Goal: Navigation & Orientation: Find specific page/section

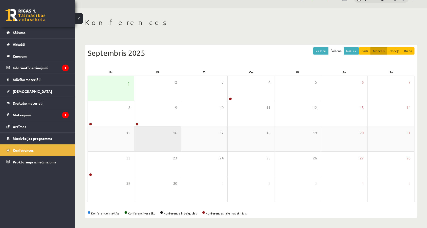
scroll to position [11, 0]
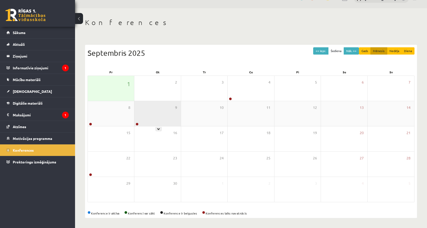
click at [172, 109] on div "9" at bounding box center [157, 113] width 46 height 25
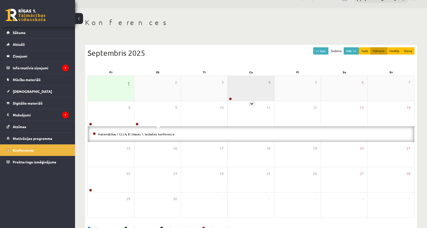
click at [260, 85] on div "4" at bounding box center [251, 88] width 46 height 25
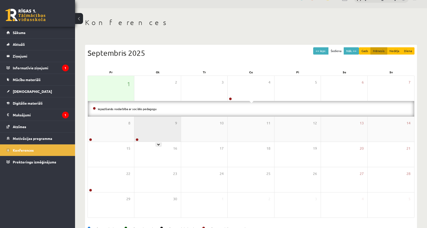
click at [170, 127] on div "9" at bounding box center [157, 129] width 46 height 25
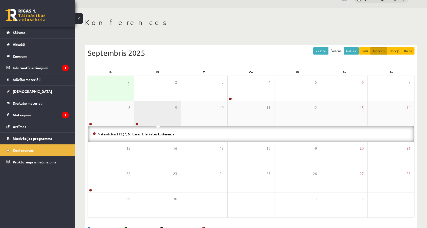
click at [163, 124] on div "9" at bounding box center [157, 113] width 46 height 25
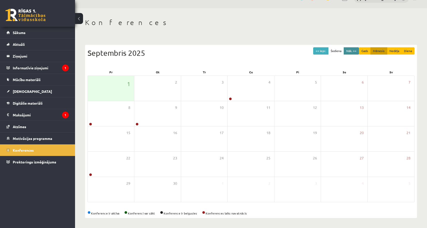
click at [352, 48] on button "Nāk. >>" at bounding box center [351, 50] width 15 height 7
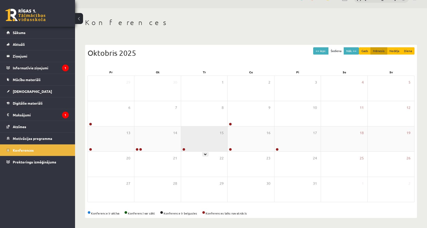
click at [215, 132] on div "15" at bounding box center [204, 138] width 46 height 25
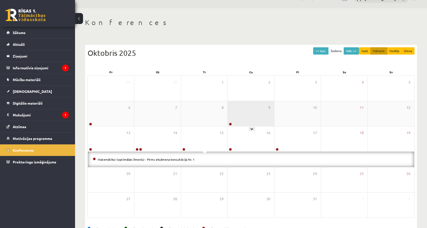
click at [243, 121] on div "9" at bounding box center [251, 113] width 46 height 25
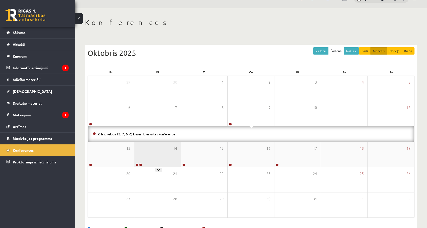
click at [161, 152] on div "14" at bounding box center [157, 154] width 46 height 25
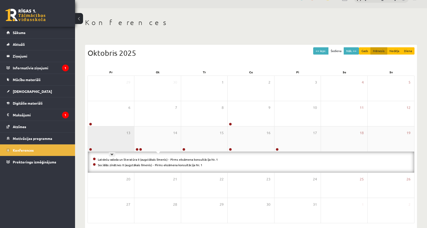
click at [113, 148] on div "13" at bounding box center [111, 138] width 46 height 25
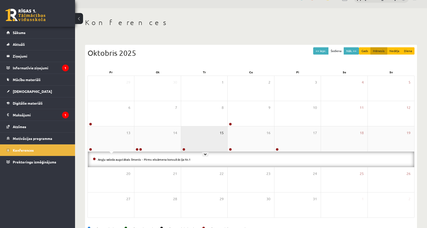
click at [221, 135] on span "15" at bounding box center [222, 133] width 4 height 6
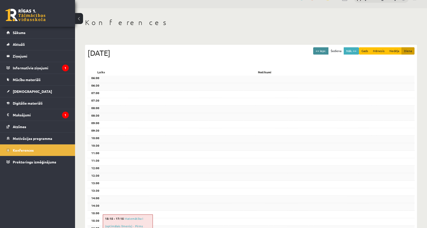
click at [323, 51] on button "<< Iepr." at bounding box center [320, 50] width 15 height 7
click at [337, 52] on button "Šodiena" at bounding box center [336, 50] width 16 height 7
click at [370, 50] on button "Gads" at bounding box center [365, 50] width 12 height 7
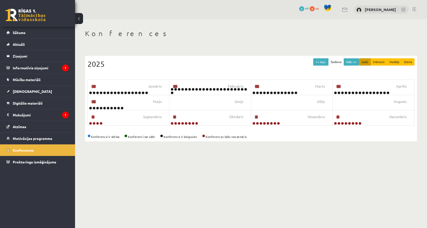
scroll to position [0, 0]
click at [384, 49] on div "Konferences << Iepr. Šodiena Nāk. >> Gads Mēnesis Nedēļa Diena 2025 Janvāris 17…" at bounding box center [251, 85] width 352 height 132
click at [382, 61] on button "Mēnesis" at bounding box center [379, 61] width 17 height 7
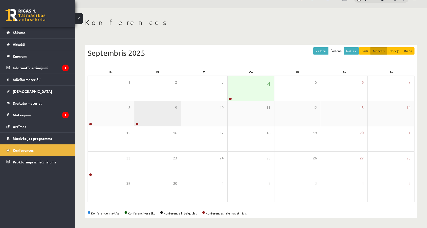
scroll to position [11, 0]
click at [160, 120] on div "9" at bounding box center [157, 113] width 46 height 25
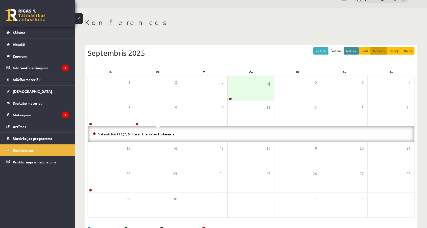
click at [357, 50] on button "Nāk. >>" at bounding box center [351, 50] width 15 height 7
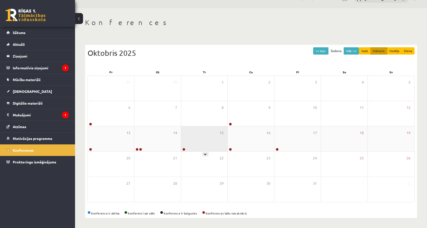
click at [217, 141] on div "15" at bounding box center [204, 138] width 46 height 25
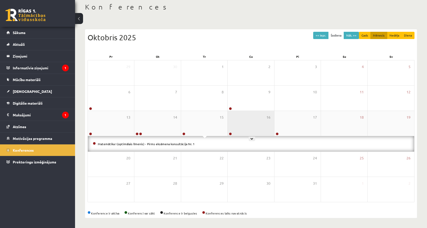
click at [264, 121] on div "16" at bounding box center [251, 123] width 46 height 25
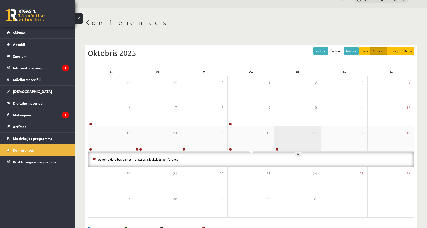
click at [285, 133] on div "17" at bounding box center [298, 138] width 46 height 25
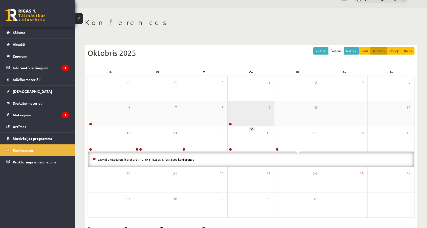
click at [249, 123] on div "9" at bounding box center [251, 113] width 46 height 25
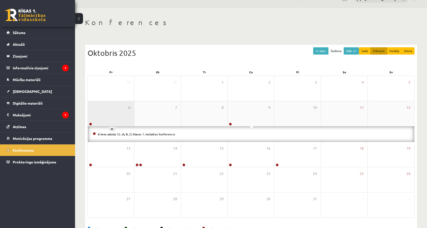
click at [116, 112] on div "6" at bounding box center [111, 113] width 46 height 25
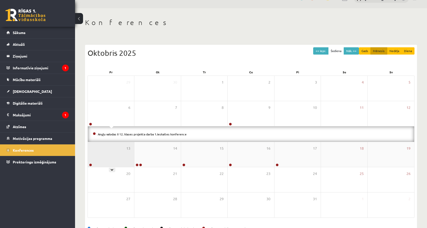
click at [123, 151] on div "13" at bounding box center [111, 154] width 46 height 25
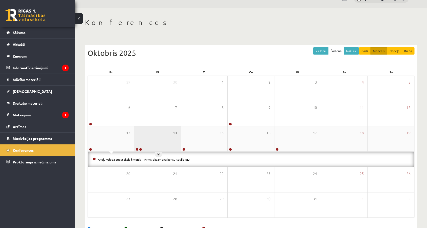
click at [160, 136] on div "14" at bounding box center [157, 138] width 46 height 25
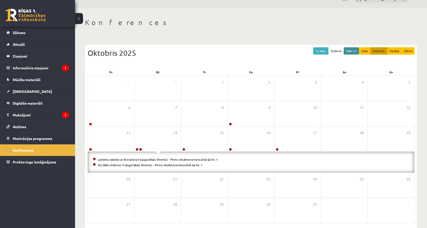
click at [351, 51] on button "Nāk. >>" at bounding box center [351, 50] width 15 height 7
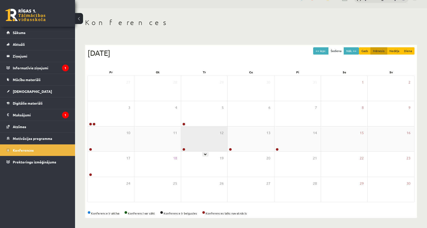
click at [204, 139] on div "12" at bounding box center [204, 138] width 46 height 25
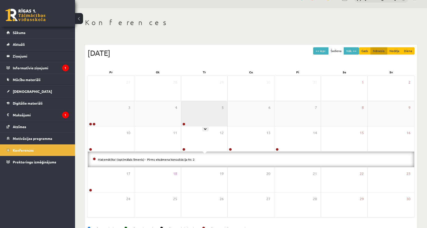
click at [198, 117] on div "5" at bounding box center [204, 113] width 46 height 25
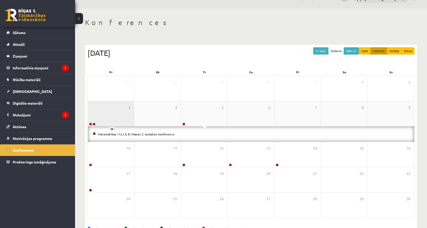
click at [110, 120] on div "3" at bounding box center [111, 113] width 46 height 25
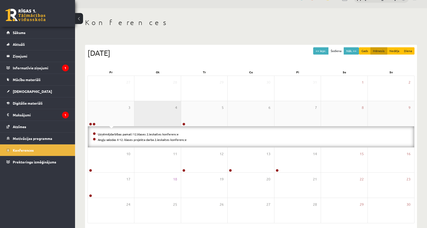
click at [150, 119] on div "4" at bounding box center [157, 113] width 46 height 25
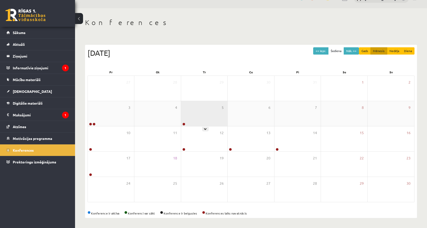
click at [196, 118] on div "5" at bounding box center [204, 113] width 46 height 25
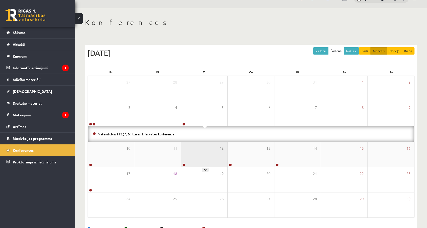
click at [192, 153] on div "12" at bounding box center [204, 154] width 46 height 25
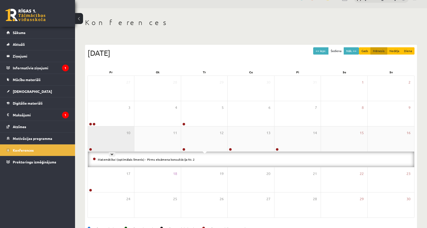
click at [117, 143] on div "10" at bounding box center [111, 138] width 46 height 25
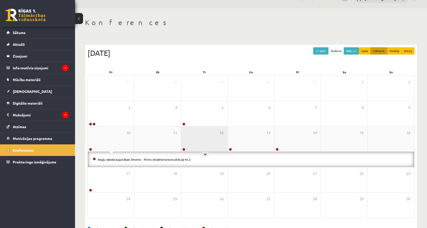
click at [210, 138] on div "12" at bounding box center [204, 138] width 46 height 25
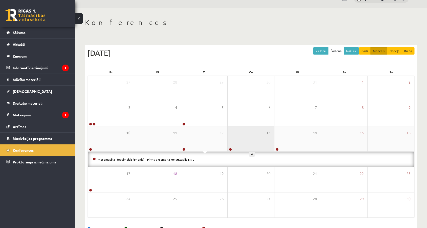
click at [252, 131] on div "13" at bounding box center [251, 138] width 46 height 25
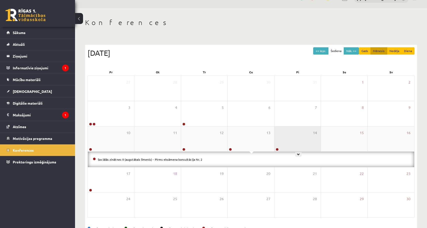
click at [281, 135] on div "14" at bounding box center [298, 138] width 46 height 25
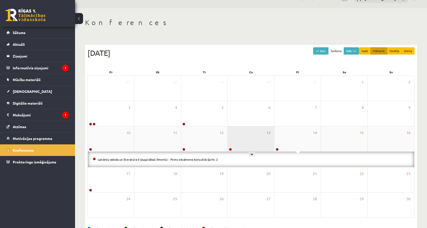
click at [239, 132] on div "13" at bounding box center [251, 138] width 46 height 25
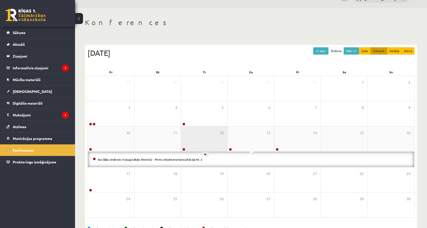
click at [200, 141] on div "12" at bounding box center [204, 138] width 46 height 25
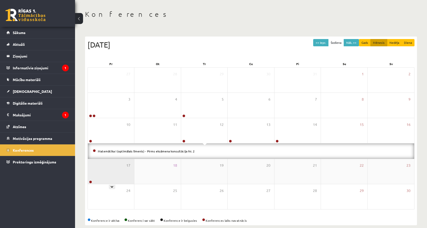
click at [114, 173] on div "17" at bounding box center [111, 171] width 46 height 25
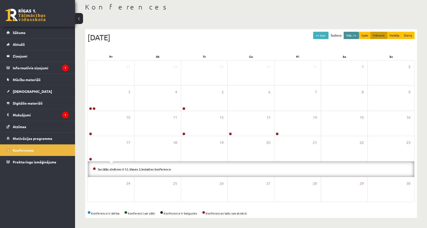
click at [353, 32] on button "Nāk. >>" at bounding box center [351, 35] width 15 height 7
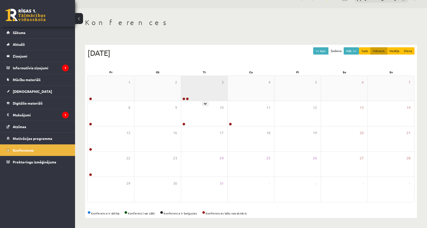
click at [220, 79] on div "3" at bounding box center [204, 88] width 46 height 25
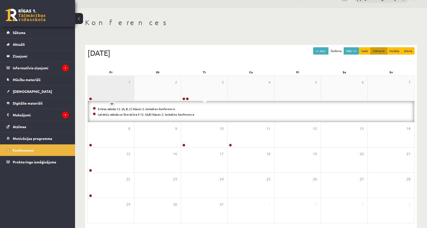
click at [121, 92] on div "1" at bounding box center [111, 88] width 46 height 25
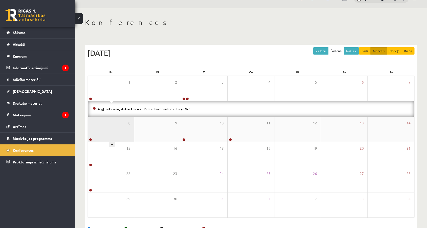
click at [123, 137] on div "8" at bounding box center [111, 129] width 46 height 25
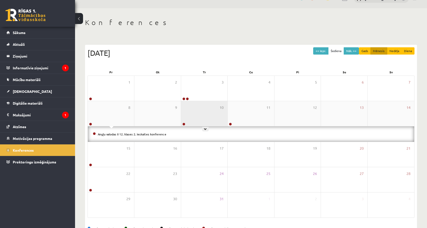
click at [199, 123] on div "10" at bounding box center [204, 113] width 46 height 25
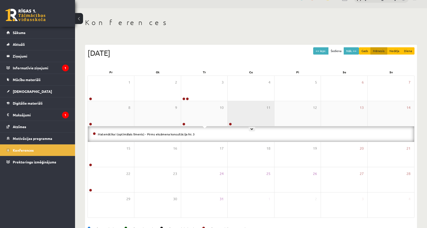
click at [244, 119] on div "11" at bounding box center [251, 113] width 46 height 25
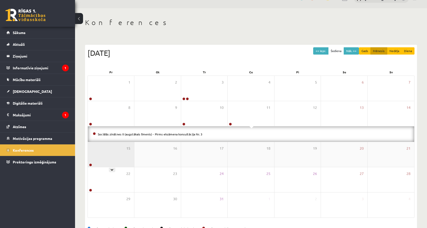
click at [122, 149] on div "15" at bounding box center [111, 154] width 46 height 25
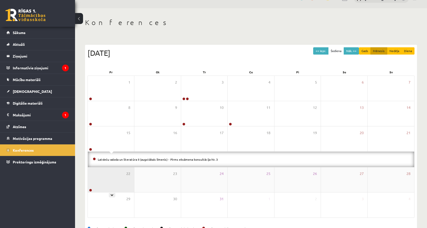
click at [125, 179] on div "22" at bounding box center [111, 179] width 46 height 25
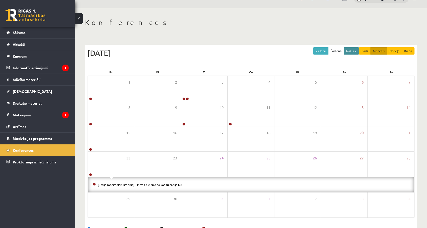
click at [358, 51] on button "Nāk. >>" at bounding box center [351, 50] width 15 height 7
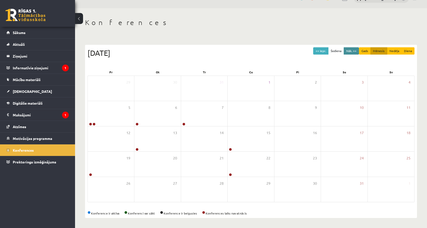
click at [356, 51] on button "Nāk. >>" at bounding box center [351, 50] width 15 height 7
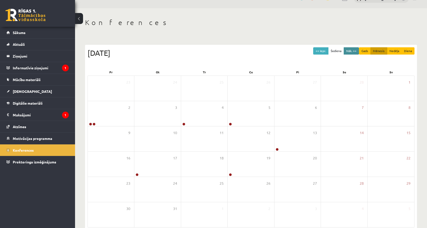
click at [356, 51] on button "Nāk. >>" at bounding box center [351, 50] width 15 height 7
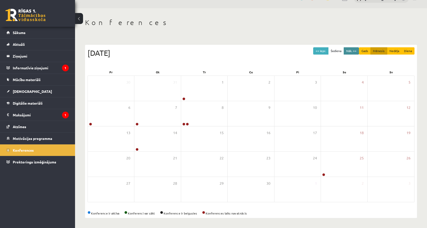
click at [356, 51] on button "Nāk. >>" at bounding box center [351, 50] width 15 height 7
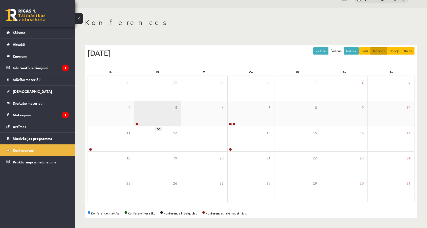
click at [167, 113] on div "5" at bounding box center [157, 113] width 46 height 25
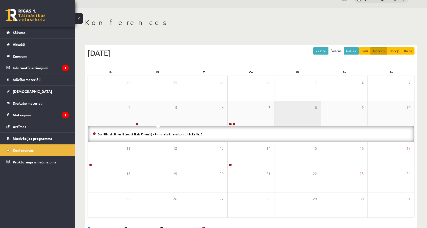
click at [275, 108] on div "8" at bounding box center [298, 113] width 46 height 25
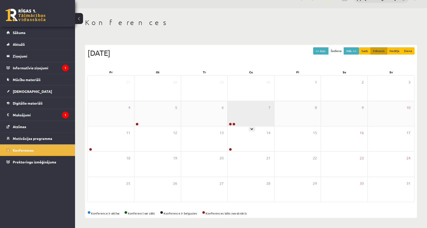
click at [254, 108] on div "7" at bounding box center [251, 113] width 46 height 25
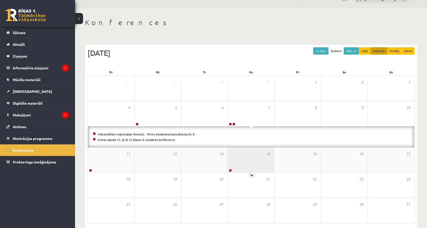
click at [247, 156] on div "14" at bounding box center [251, 159] width 46 height 25
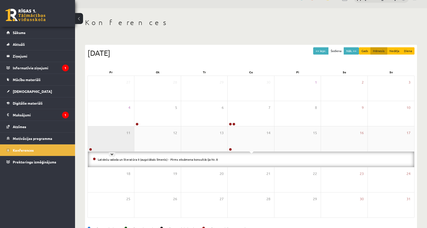
click at [130, 138] on div "11" at bounding box center [111, 138] width 46 height 25
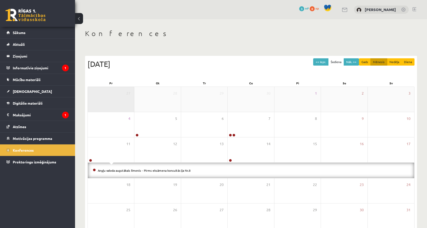
scroll to position [0, 0]
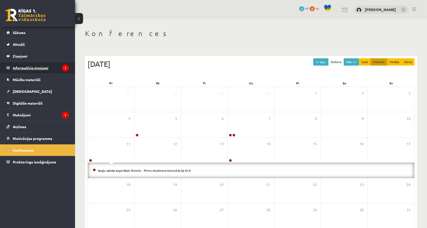
click at [67, 71] on icon "1" at bounding box center [65, 68] width 7 height 7
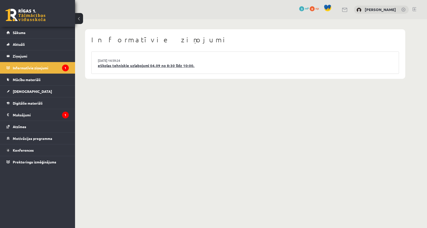
click at [133, 66] on link "eSkolas tehniskie uzlabojumi 04.09 no 8:30 līdz 10:00." at bounding box center [245, 66] width 295 height 6
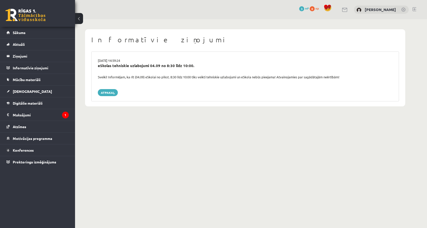
drag, startPoint x: 97, startPoint y: 77, endPoint x: 144, endPoint y: 78, distance: 46.3
click at [144, 79] on div "Sveiki! Informējam, ka rīt (04.09) eSkolai no plkst. 8:30 līdz 10:00 tiks veikt…" at bounding box center [245, 77] width 302 height 5
copy div "Sveiki! Informējam, ka rīt (04.09) eSkolai no plkst. 8:30 līdz 10:00 tiks veikt…"
click at [216, 87] on div "[DATE] 14:59:24 eSkolas tehniskie uzlabojumi 04.09 no 8:30 līdz 10:00. Sveiki! …" at bounding box center [245, 77] width 308 height 50
click at [46, 110] on legend "Maksājumi 1" at bounding box center [41, 115] width 56 height 12
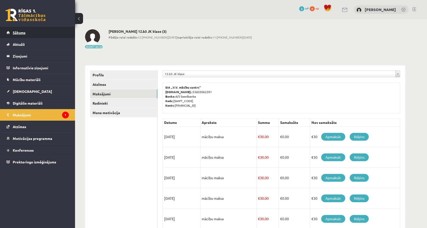
click at [58, 32] on link "Sākums" at bounding box center [38, 33] width 62 height 12
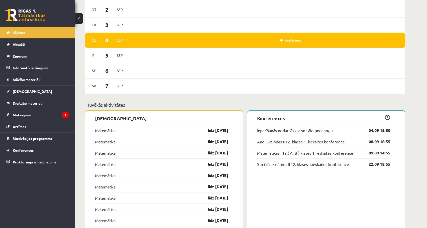
scroll to position [272, 0]
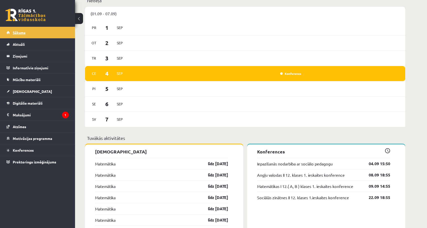
click at [29, 35] on link "Sākums" at bounding box center [38, 33] width 62 height 12
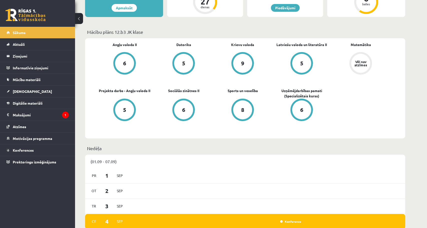
scroll to position [125, 0]
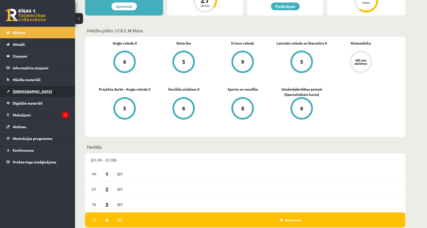
click at [51, 89] on link "[DEMOGRAPHIC_DATA]" at bounding box center [38, 92] width 62 height 12
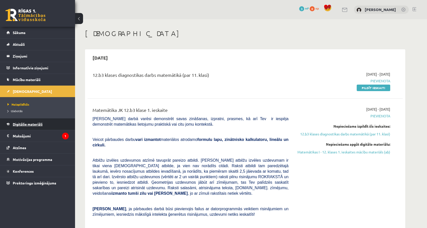
click at [65, 125] on link "Digitālie materiāli" at bounding box center [38, 124] width 62 height 12
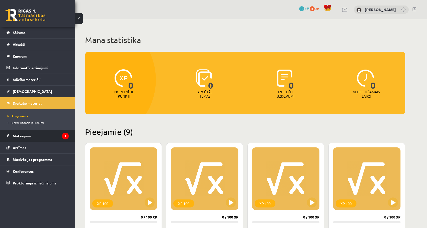
click at [27, 136] on legend "Maksājumi 1" at bounding box center [41, 136] width 56 height 12
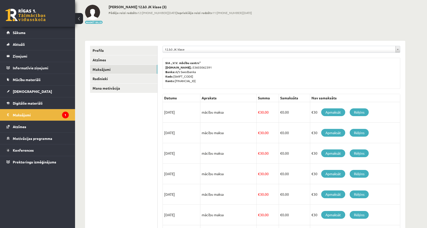
scroll to position [51, 0]
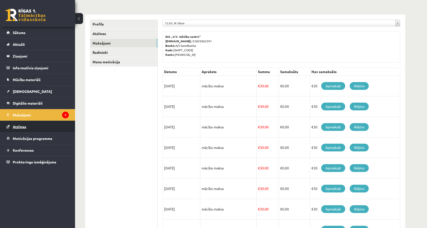
click at [46, 129] on link "Atzīmes" at bounding box center [38, 127] width 62 height 12
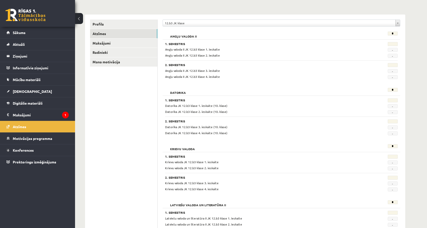
click at [46, 138] on span "Motivācijas programma" at bounding box center [33, 138] width 40 height 5
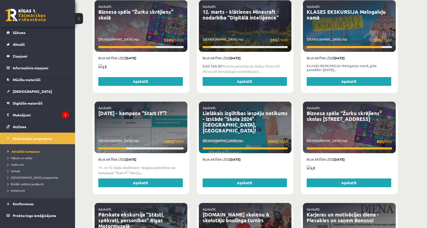
scroll to position [776, 0]
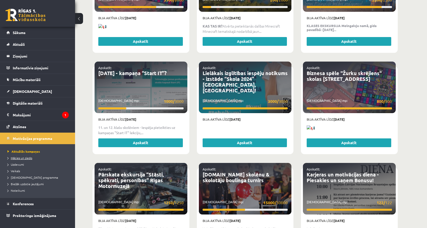
click at [36, 157] on link "Mācies un ziedo" at bounding box center [39, 158] width 63 height 5
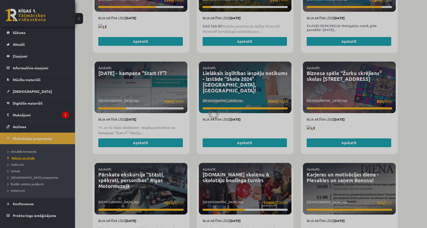
scroll to position [519, 0]
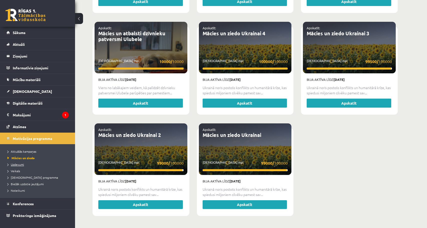
click at [24, 164] on link "Uzdevumi" at bounding box center [39, 164] width 63 height 5
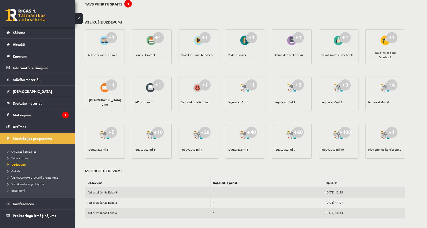
scroll to position [43, 0]
click at [114, 57] on div "Autorizēšanās Eskolā" at bounding box center [102, 55] width 29 height 18
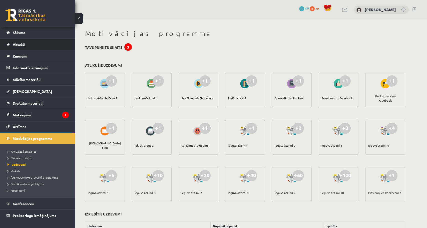
scroll to position [0, 0]
click at [49, 31] on link "Sākums" at bounding box center [38, 33] width 62 height 12
click at [384, 10] on link "[PERSON_NAME]" at bounding box center [380, 9] width 31 height 5
